Goal: Find specific page/section: Find specific page/section

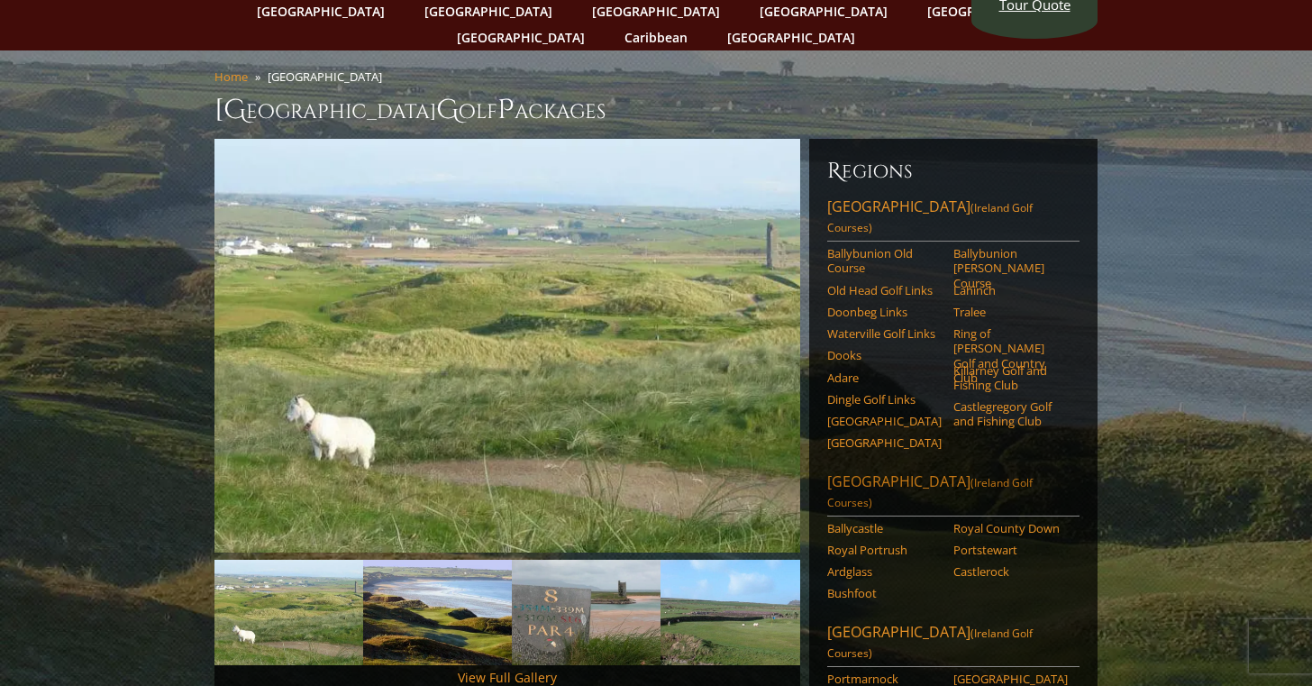
scroll to position [64, 0]
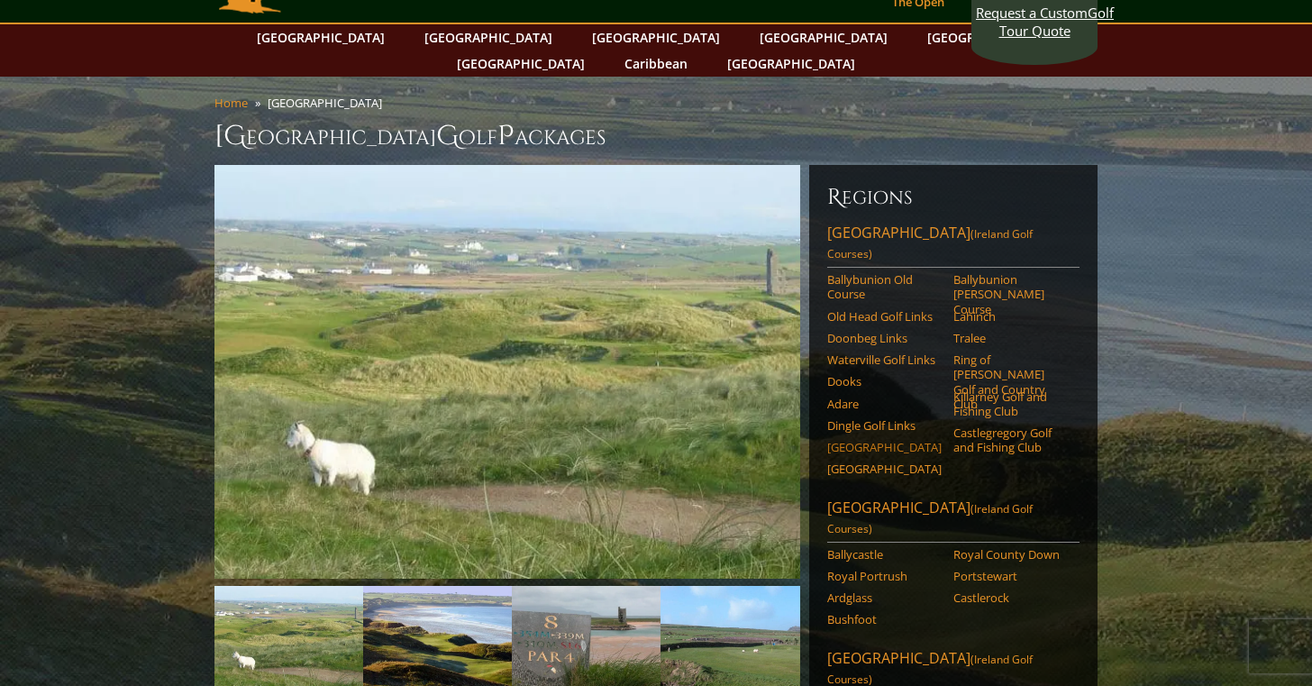
click at [845, 440] on link "[GEOGRAPHIC_DATA]" at bounding box center [884, 447] width 114 height 14
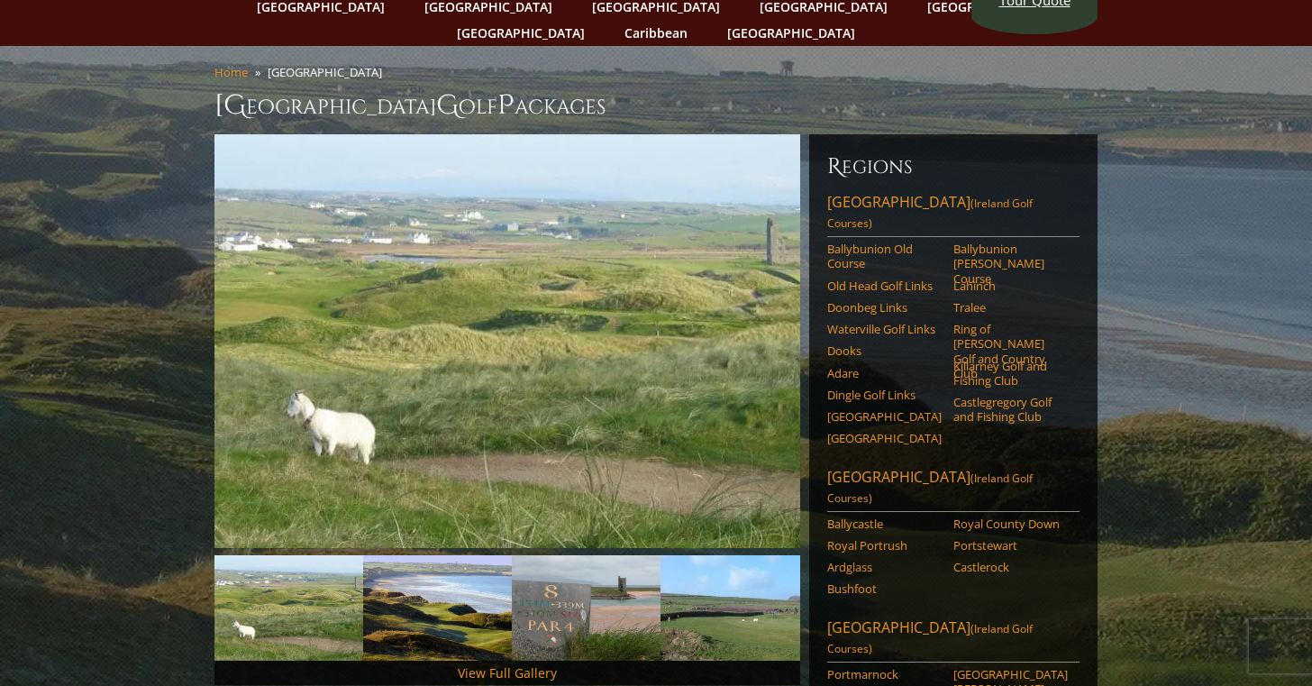
scroll to position [96, 0]
click at [842, 408] on link "[GEOGRAPHIC_DATA]" at bounding box center [884, 415] width 114 height 14
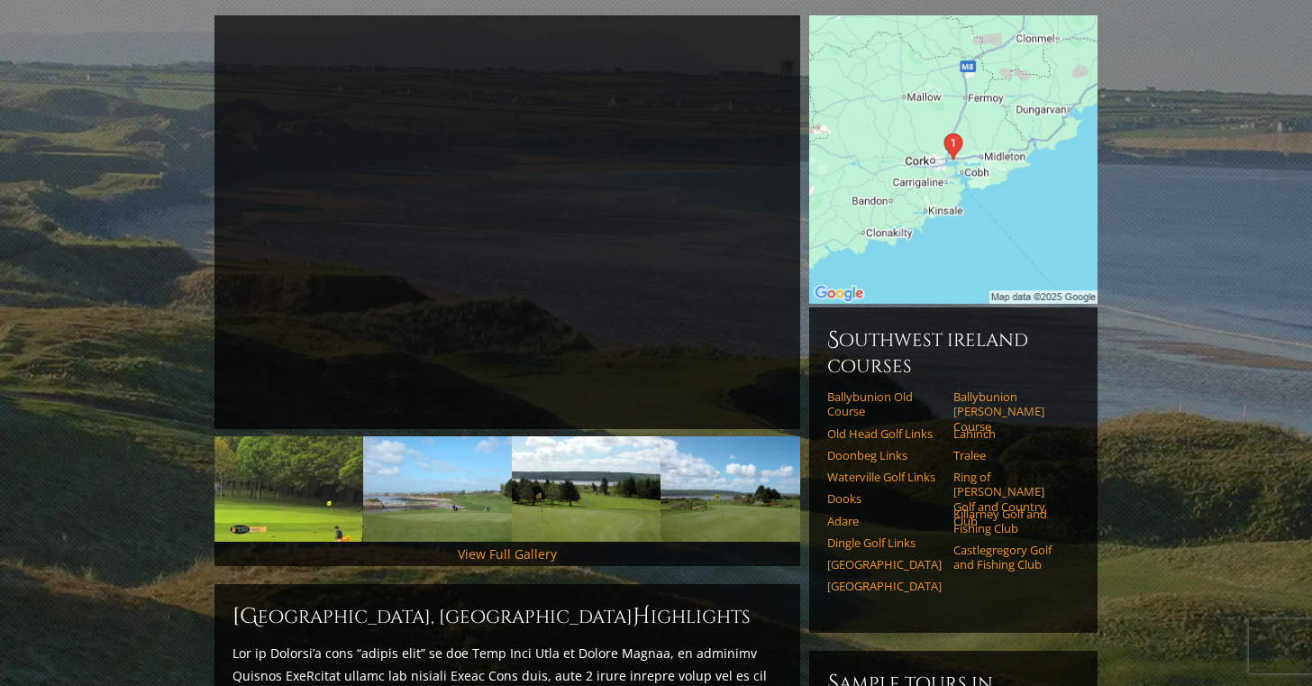
scroll to position [212, 0]
